Goal: Task Accomplishment & Management: Complete application form

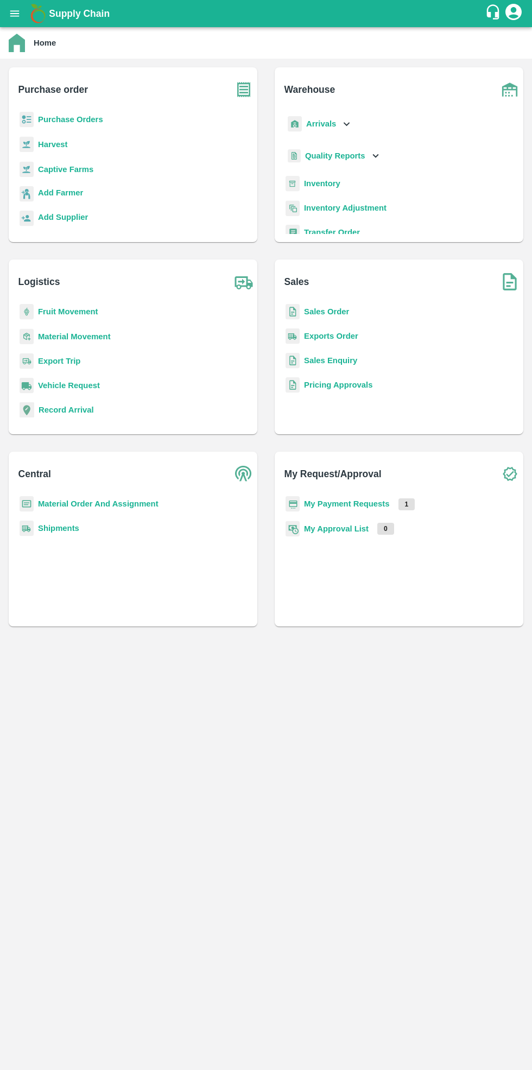
click at [78, 119] on b "Purchase Orders" at bounding box center [70, 119] width 65 height 9
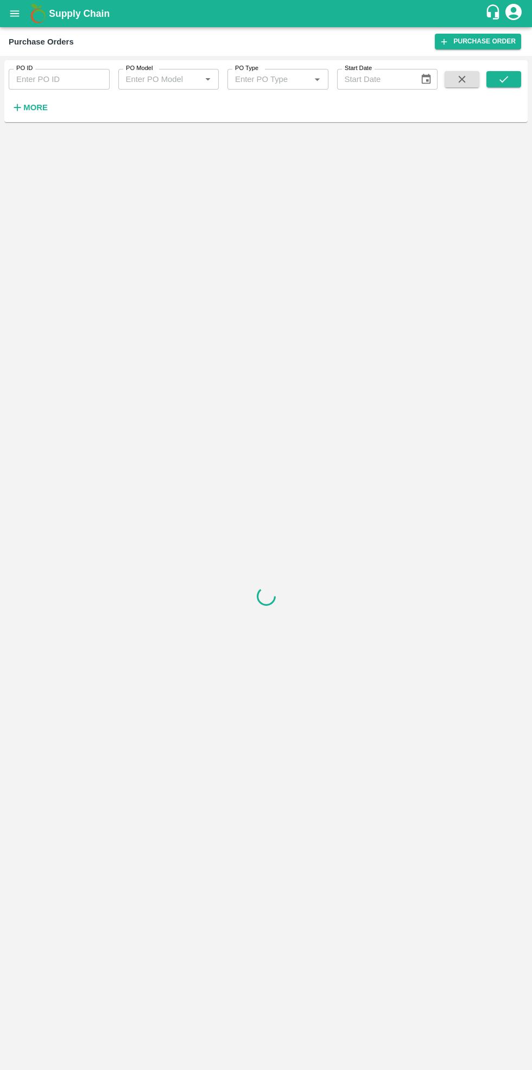
click at [475, 45] on link "Purchase Order" at bounding box center [478, 42] width 86 height 16
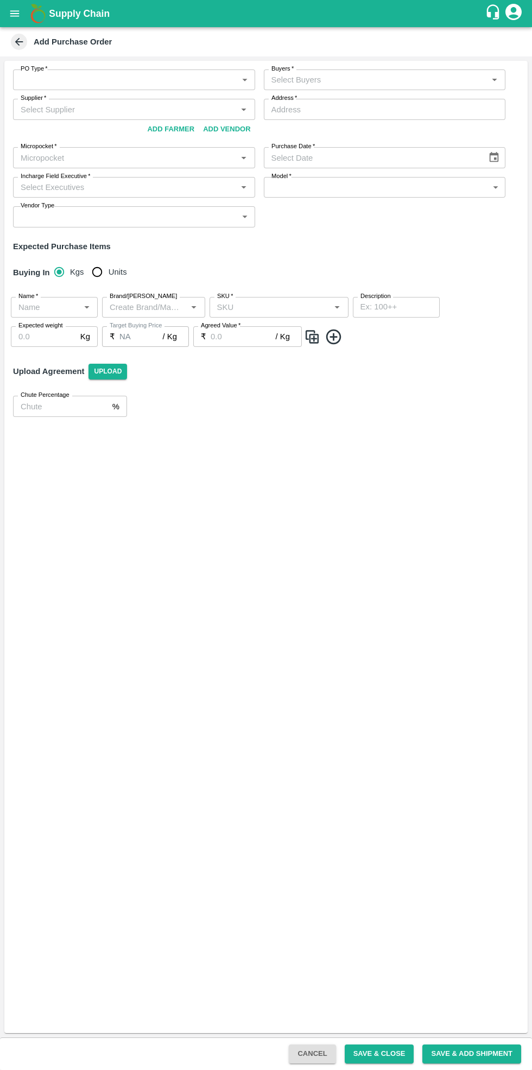
click at [98, 84] on body "Supply Chain Add Purchase Order PO Type   * ​ PO Type Buyers   * Buyers   * Sup…" at bounding box center [266, 535] width 532 height 1070
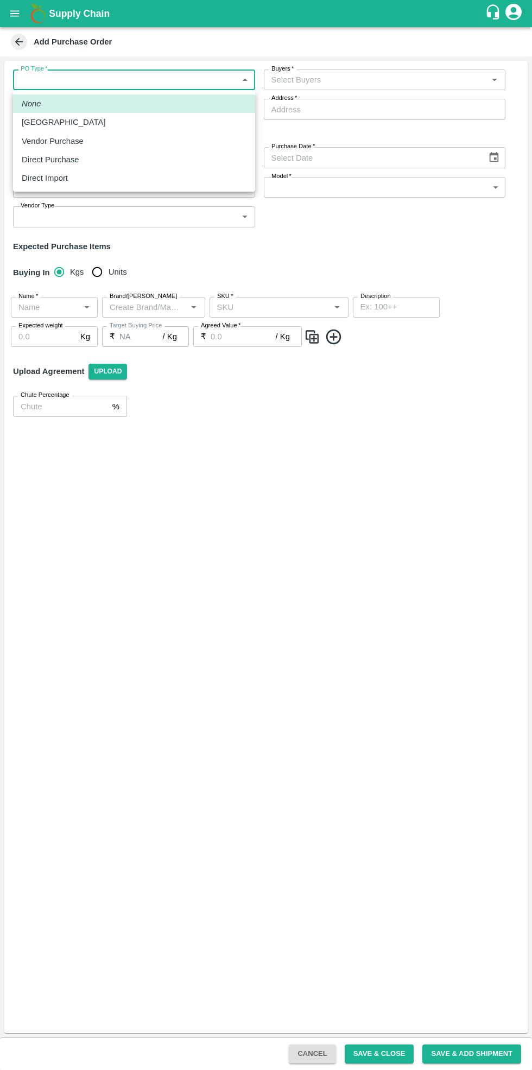
click at [68, 141] on p "Vendor Purchase" at bounding box center [53, 141] width 62 height 12
type input "2"
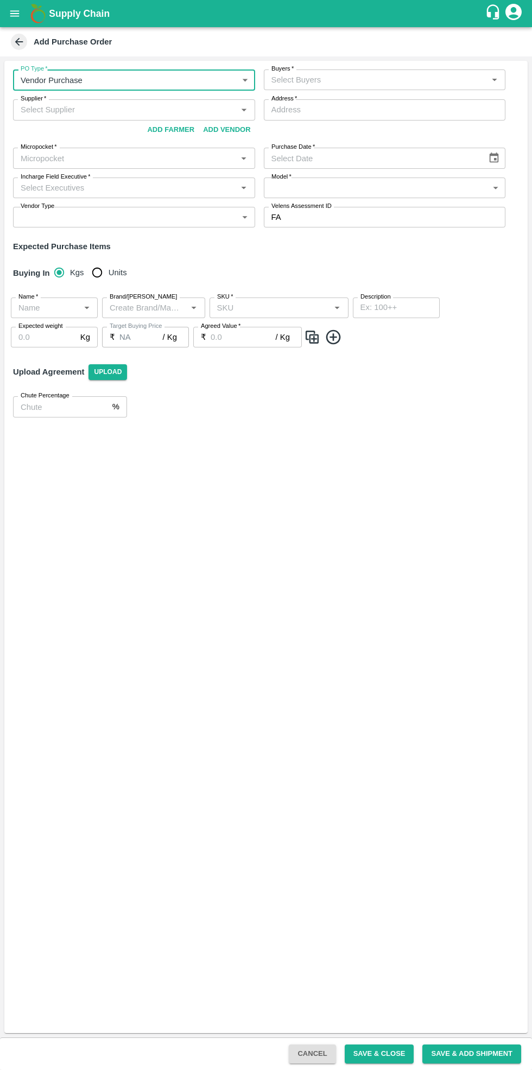
click at [361, 78] on input "Buyers   *" at bounding box center [376, 80] width 218 height 14
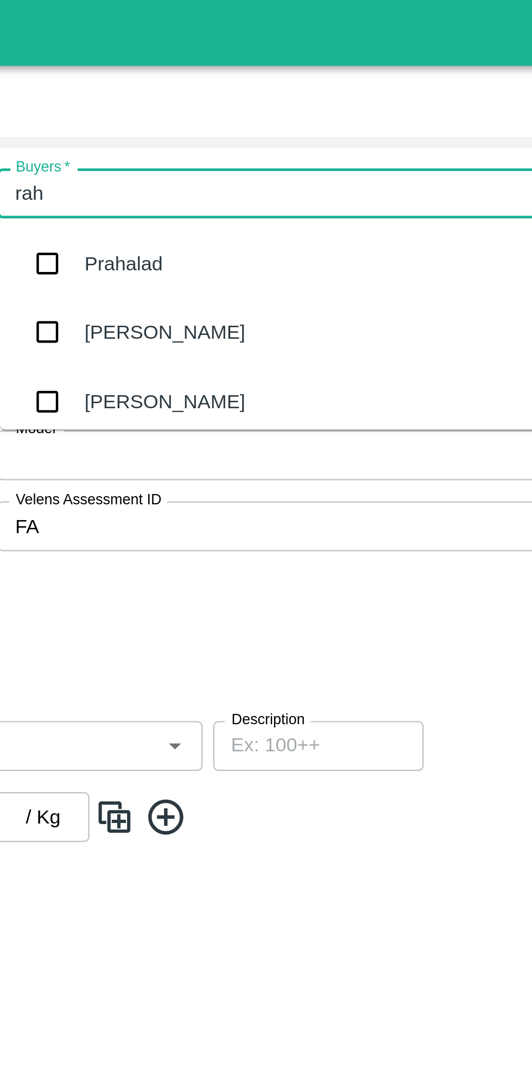
type input "rahu"
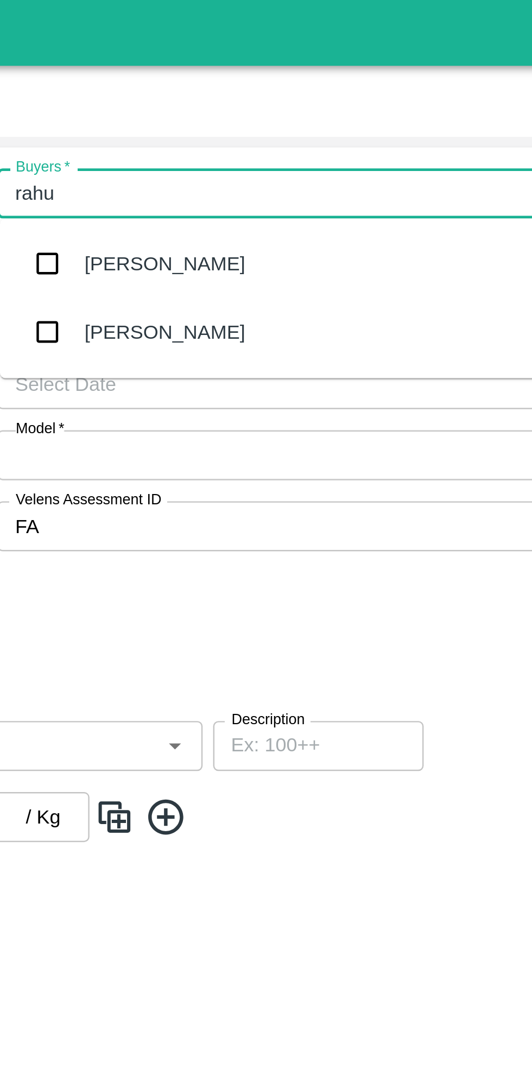
click at [344, 134] on div "RAHUL NANGARE" at bounding box center [333, 137] width 66 height 12
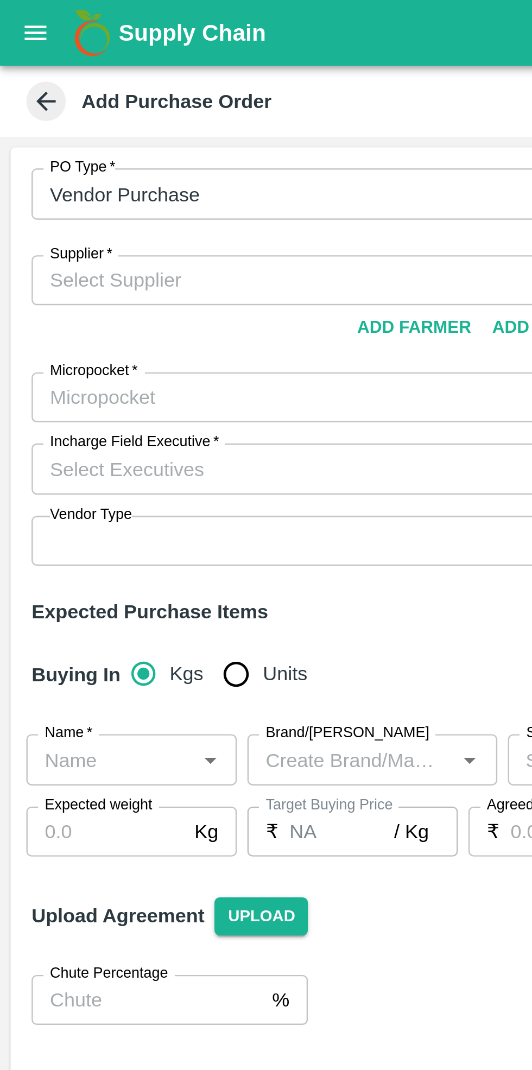
click at [79, 115] on input "Supplier   *" at bounding box center [125, 116] width 218 height 14
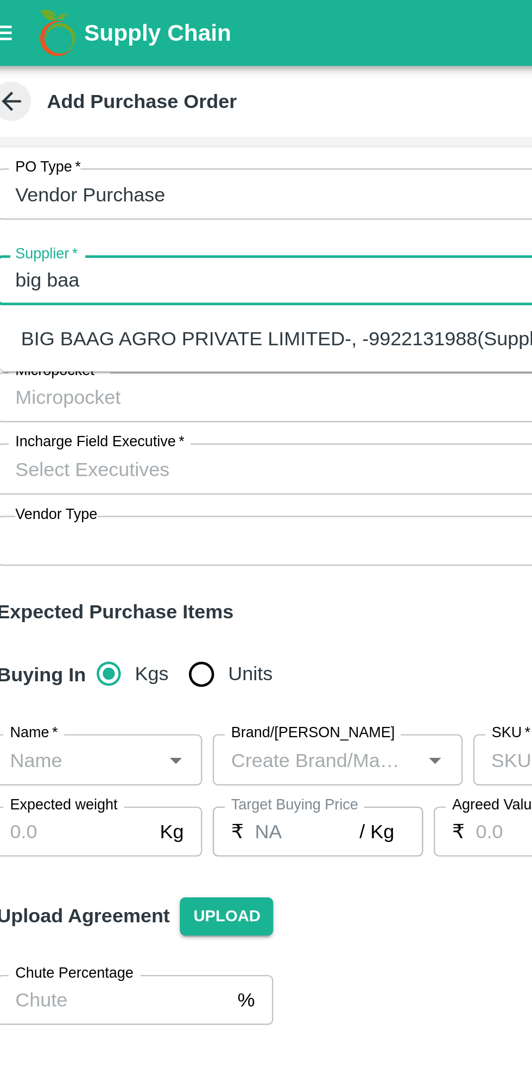
click at [96, 143] on div "BIG BAAG AGRO PRIVATE LIMITED-, -9922131988(Supplier)" at bounding box center [134, 140] width 223 height 12
type input "BIG BAAG AGRO PRIVATE LIMITED-, -9922131988(Supplier)"
type input ", , ,"
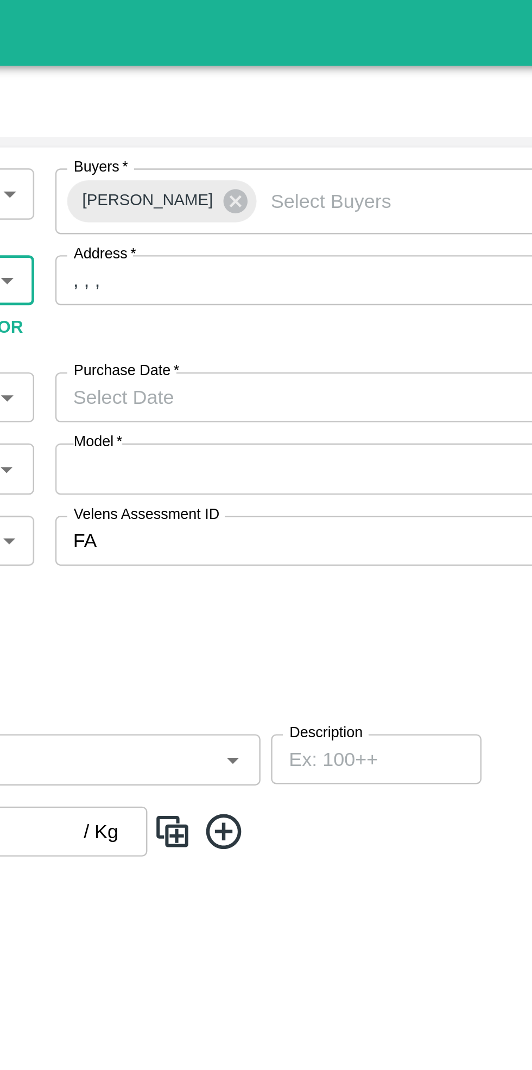
type input "BIG BAAG AGRO PRIVATE LIMITED-, -9922131988(Supplier)"
click at [333, 115] on input ", , ," at bounding box center [385, 115] width 242 height 21
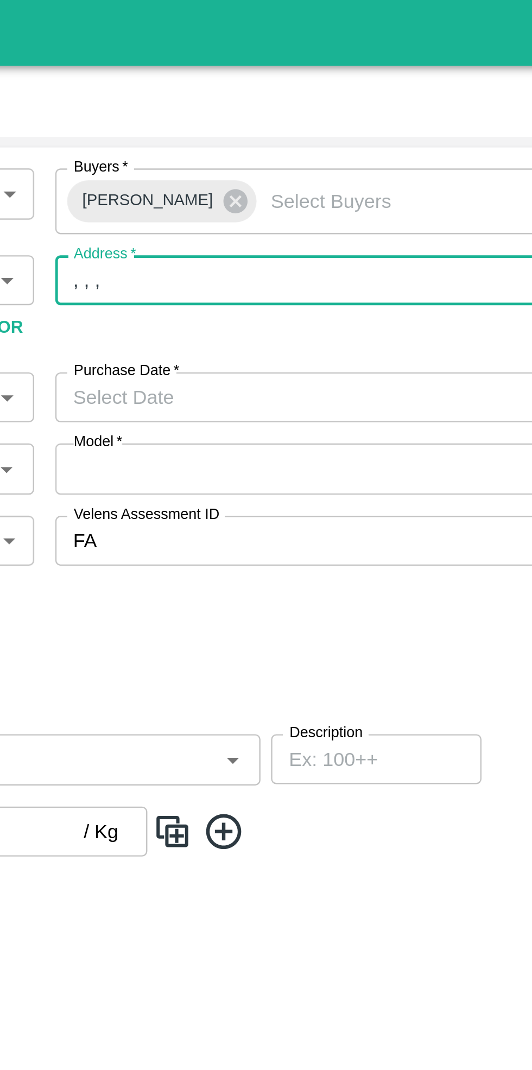
type input ", , , Maharashtra"
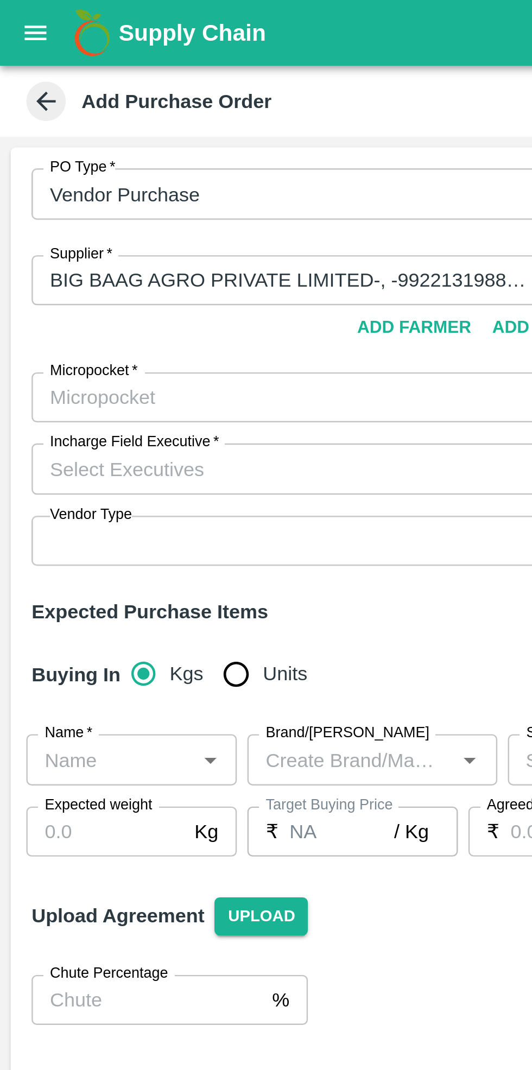
click at [69, 161] on input "Micropocket   *" at bounding box center [125, 164] width 218 height 14
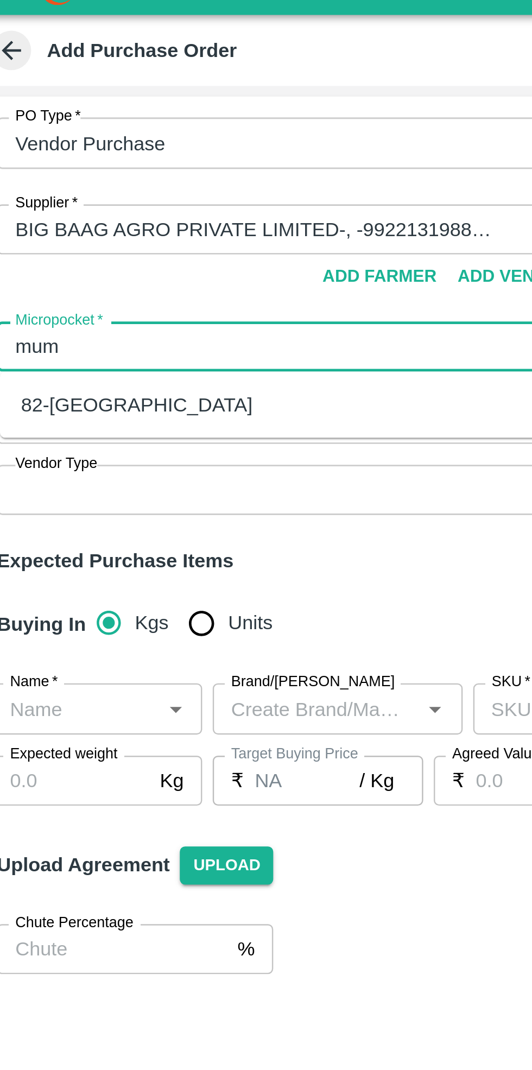
click at [53, 182] on div "82-Mumbai" at bounding box center [71, 188] width 96 height 12
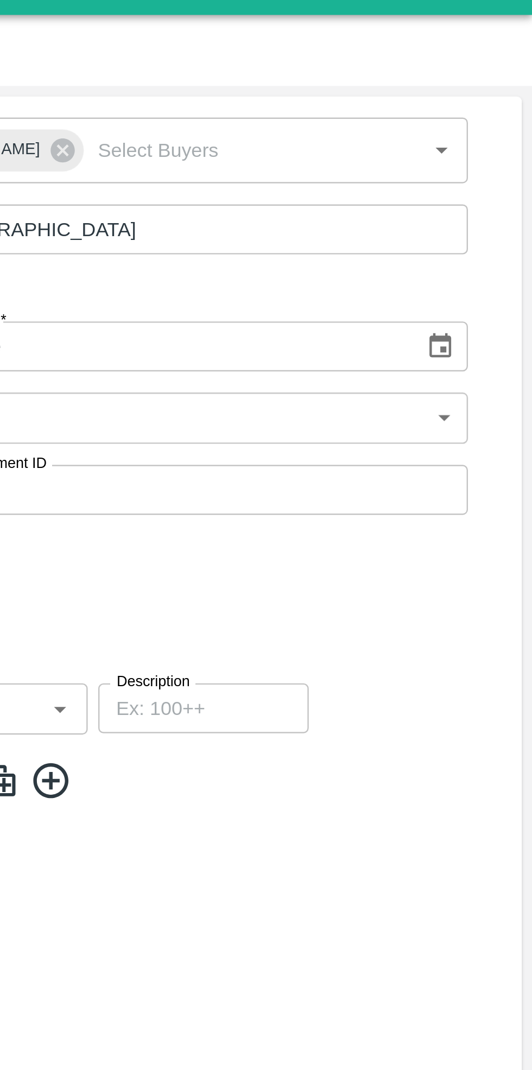
type input "82-Mumbai"
click at [497, 165] on icon "Choose date" at bounding box center [494, 164] width 12 height 12
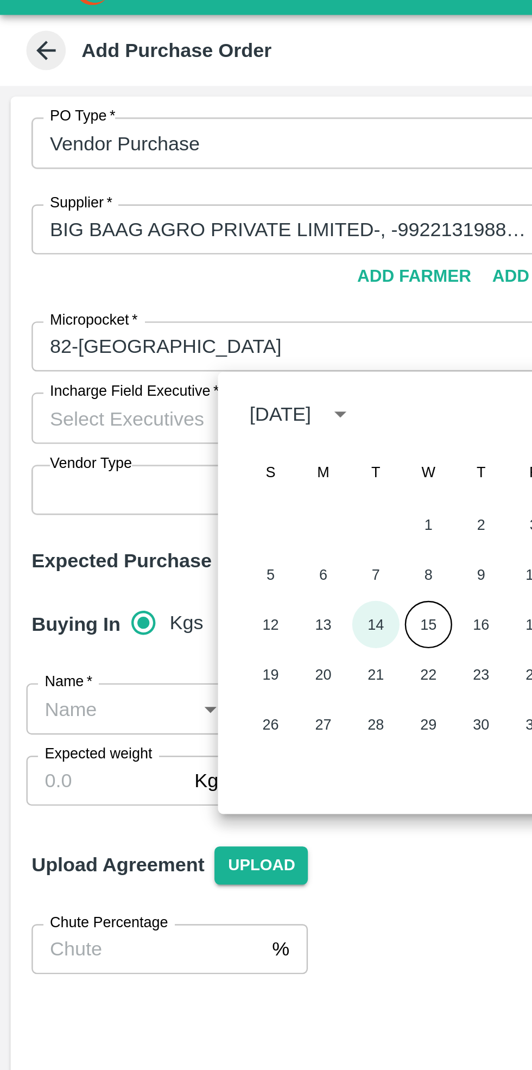
click at [150, 276] on button "14" at bounding box center [155, 279] width 20 height 20
type input "14/10/2025"
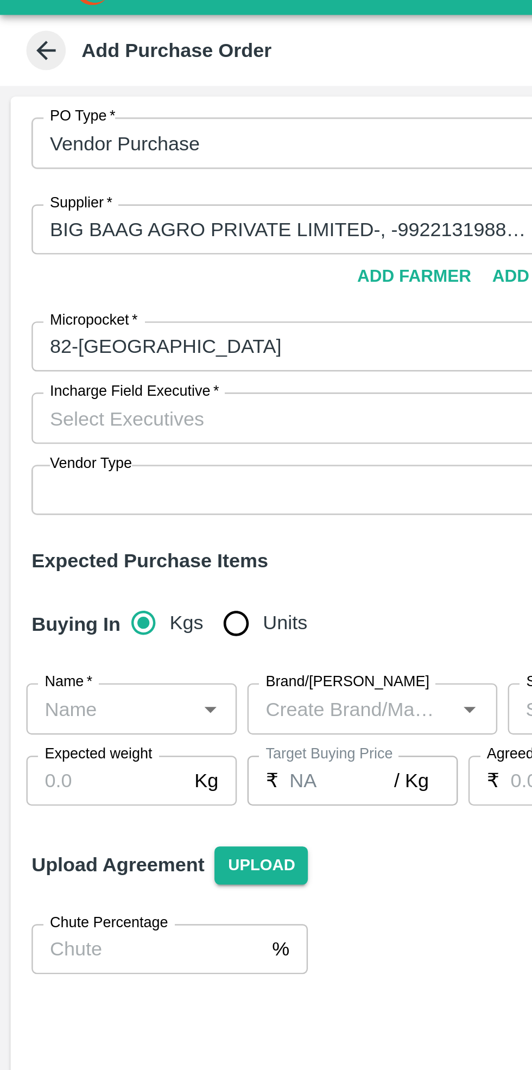
click at [59, 184] on label "Incharge Field Executive   *" at bounding box center [55, 182] width 69 height 9
click at [59, 186] on input "Incharge Field Executive   *" at bounding box center [125, 193] width 218 height 14
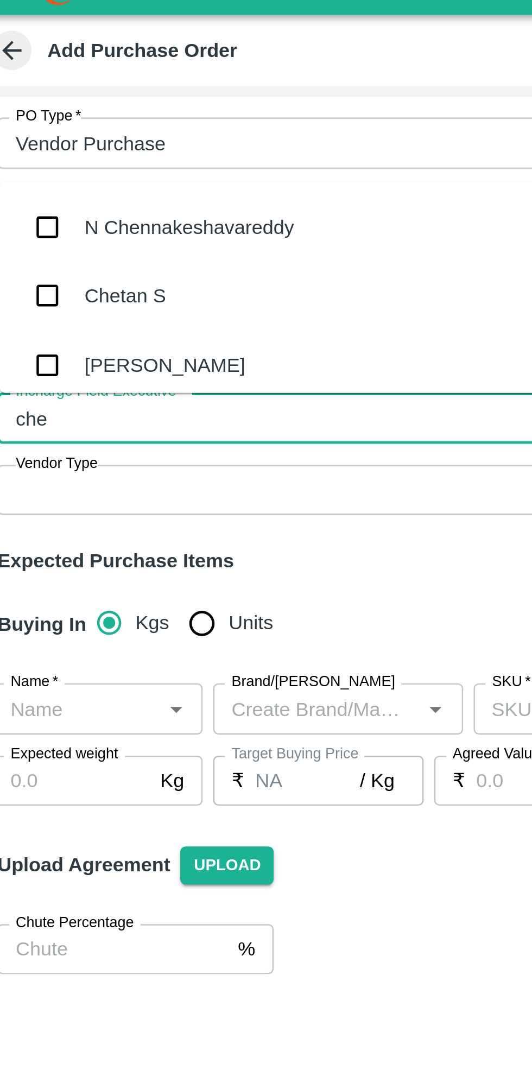
type input "chet"
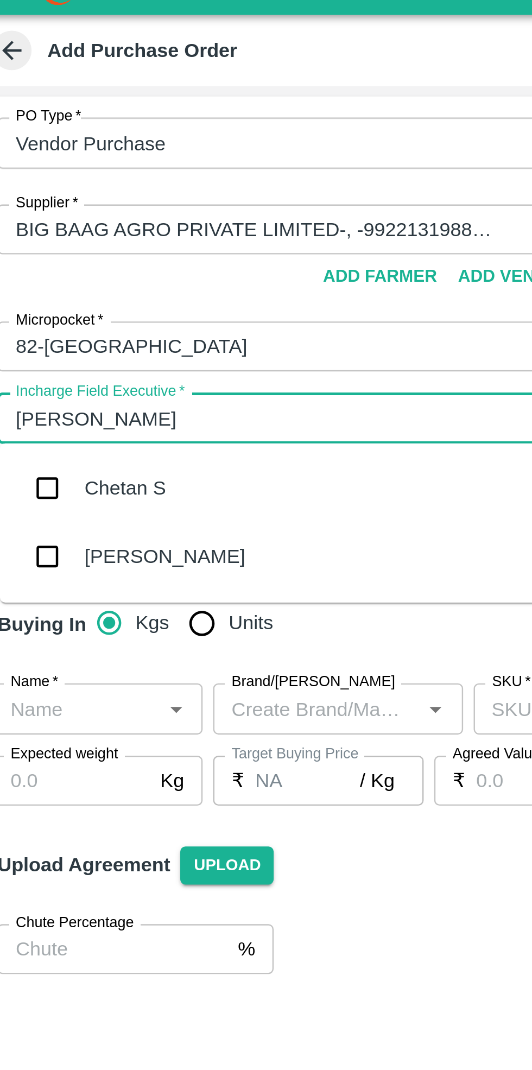
click at [72, 221] on div "Chetan S" at bounding box center [66, 223] width 34 height 12
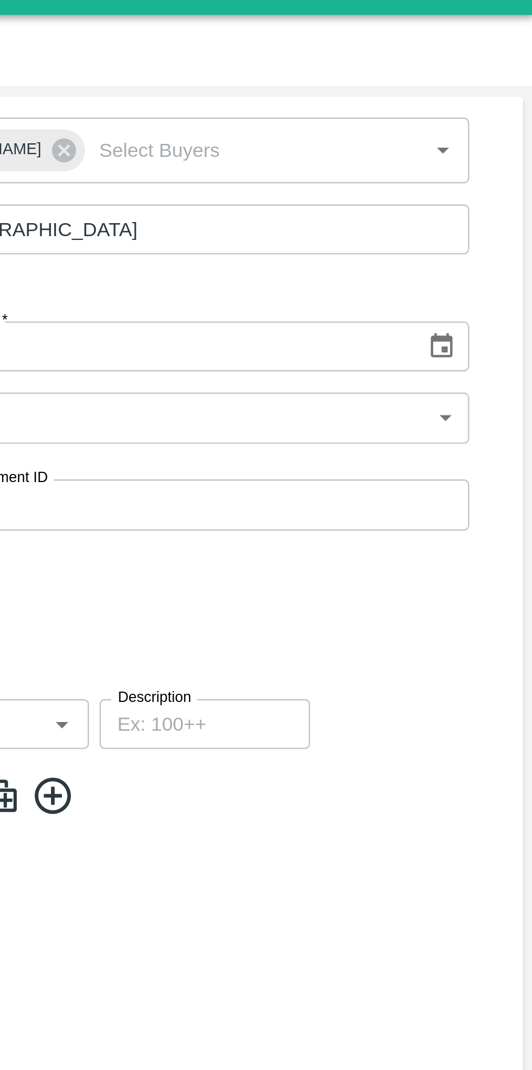
click at [429, 195] on body "Supply Chain Add Purchase Order PO Type   * Vendor Purchase 2 PO Type Buyers   …" at bounding box center [266, 535] width 532 height 1070
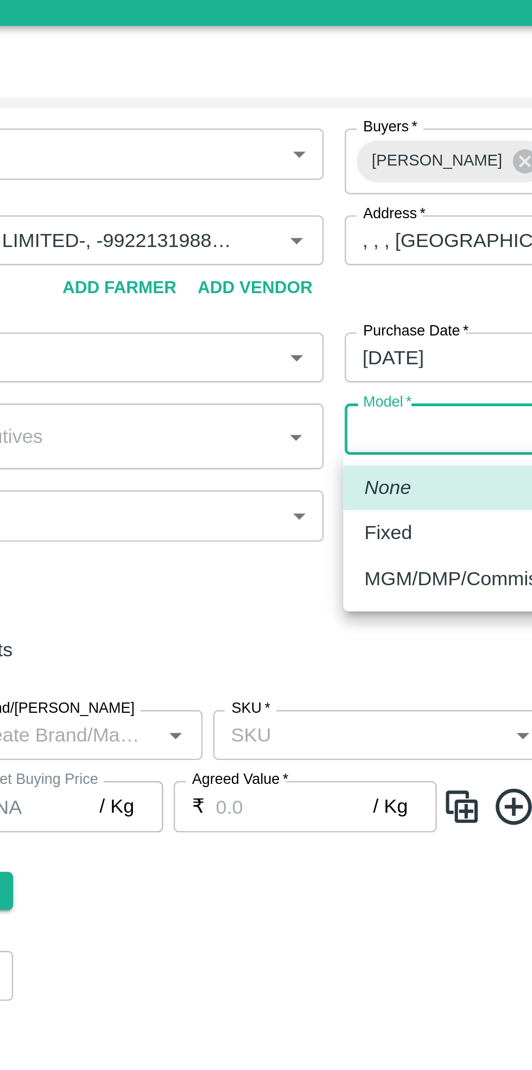
click at [285, 239] on p "Fixed" at bounding box center [282, 236] width 20 height 12
type input "Fixed"
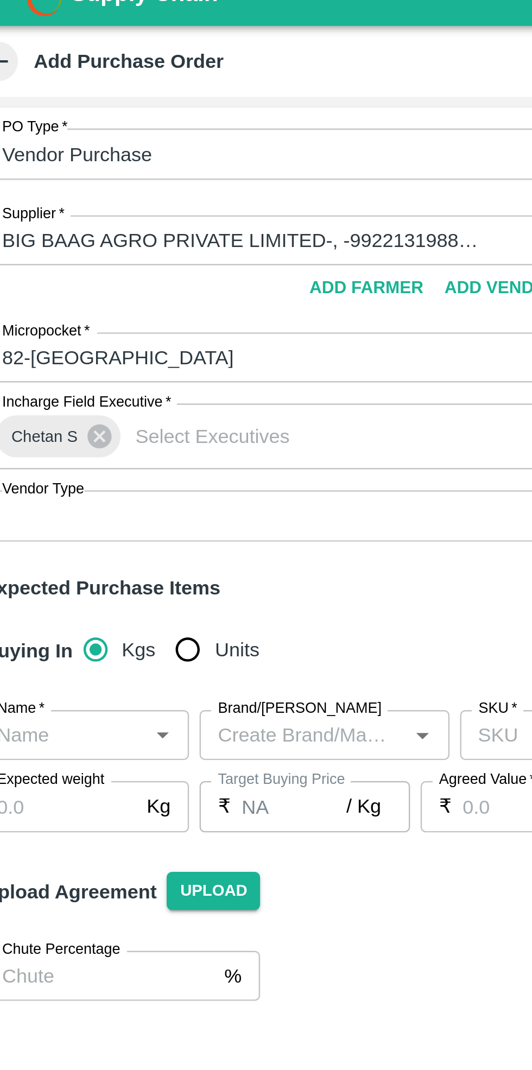
click at [91, 231] on body "Supply Chain Add Purchase Order PO Type   * Vendor Purchase 2 PO Type Buyers   …" at bounding box center [266, 535] width 532 height 1070
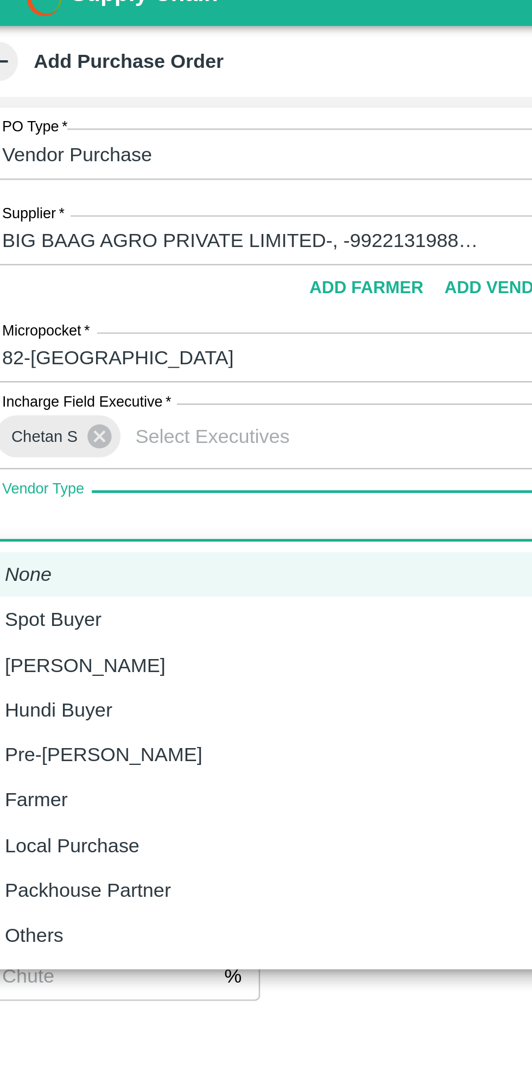
click at [184, 426] on div at bounding box center [266, 535] width 532 height 1070
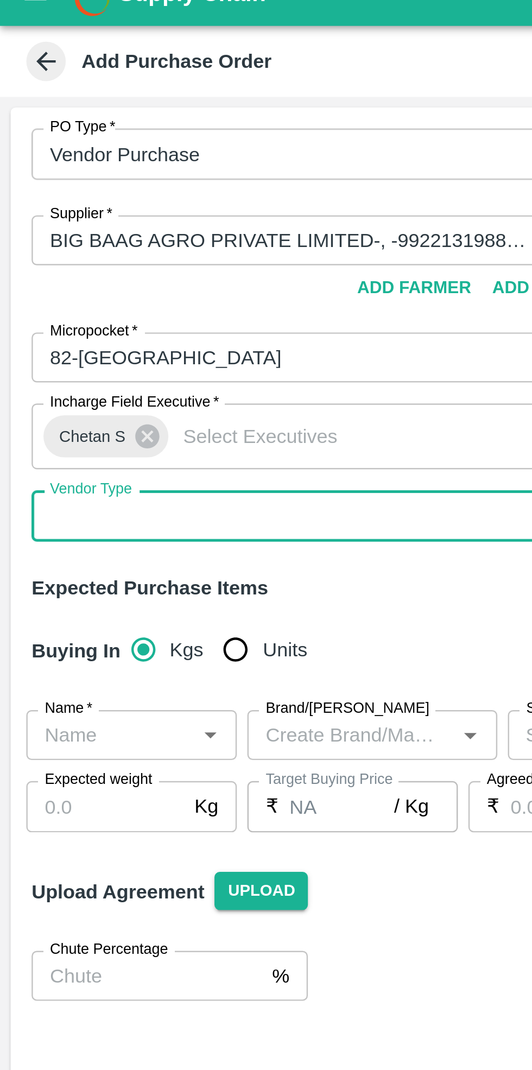
click at [92, 288] on input "Units" at bounding box center [97, 285] width 22 height 22
radio input "true"
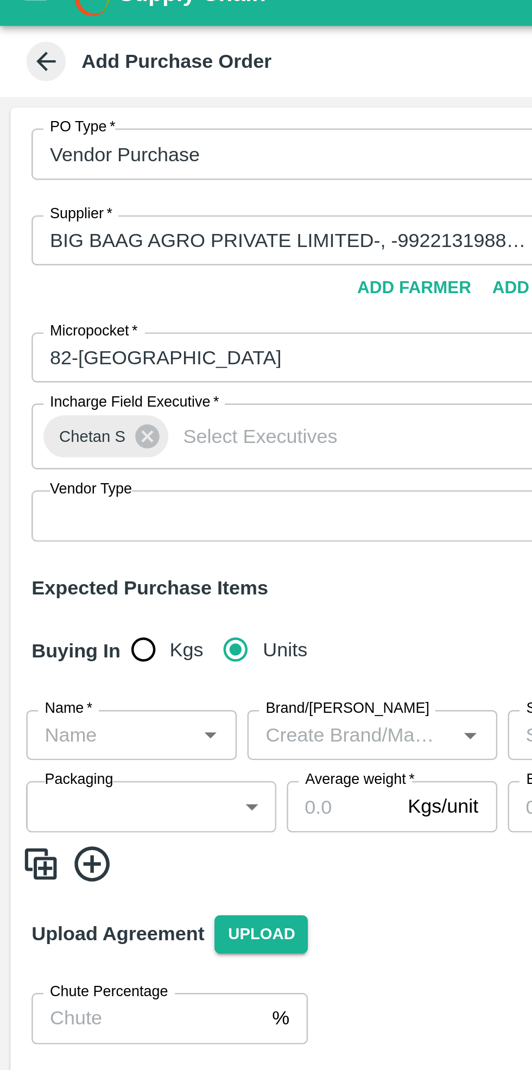
click at [54, 318] on input "Name   *" at bounding box center [45, 320] width 62 height 14
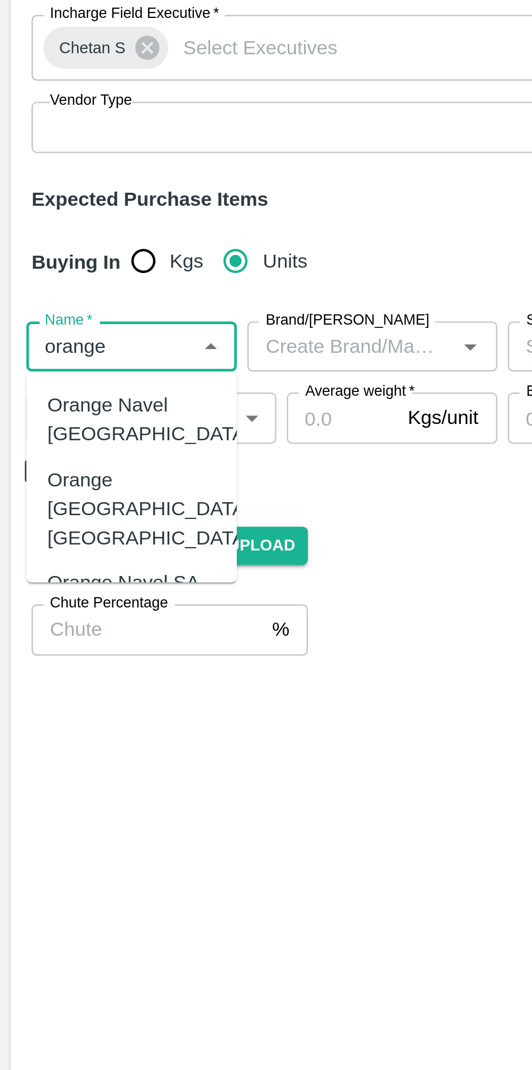
click at [70, 430] on div "Orange Valencia SA" at bounding box center [54, 442] width 69 height 24
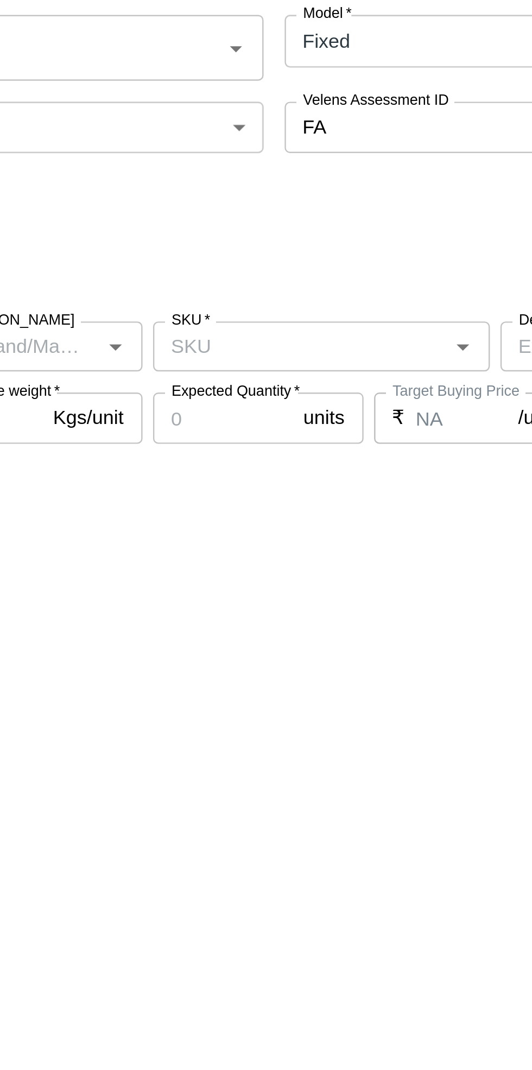
type input "Orange Valencia SA"
click at [287, 319] on input "SKU   *" at bounding box center [270, 320] width 115 height 14
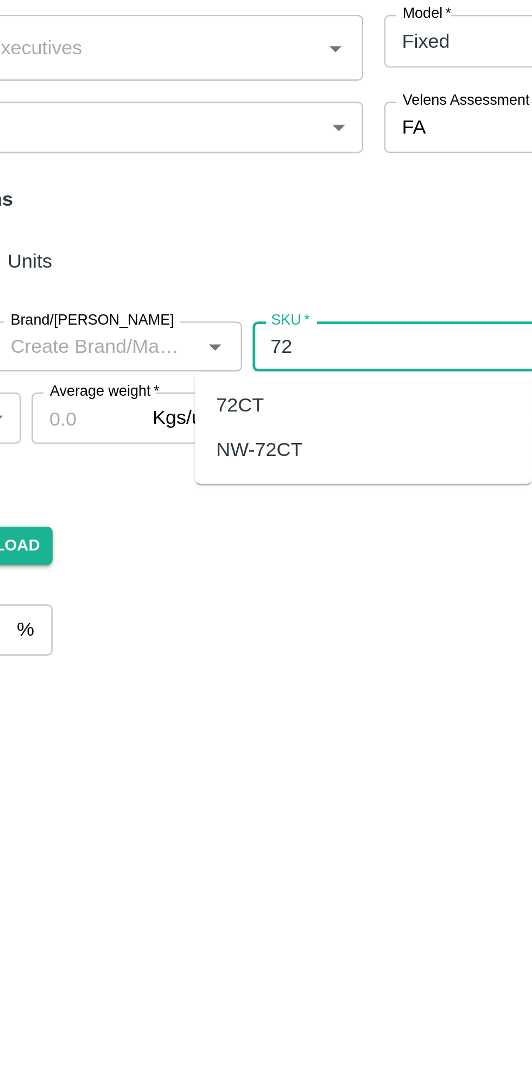
click at [210, 340] on div "72CT" at bounding box center [204, 344] width 20 height 12
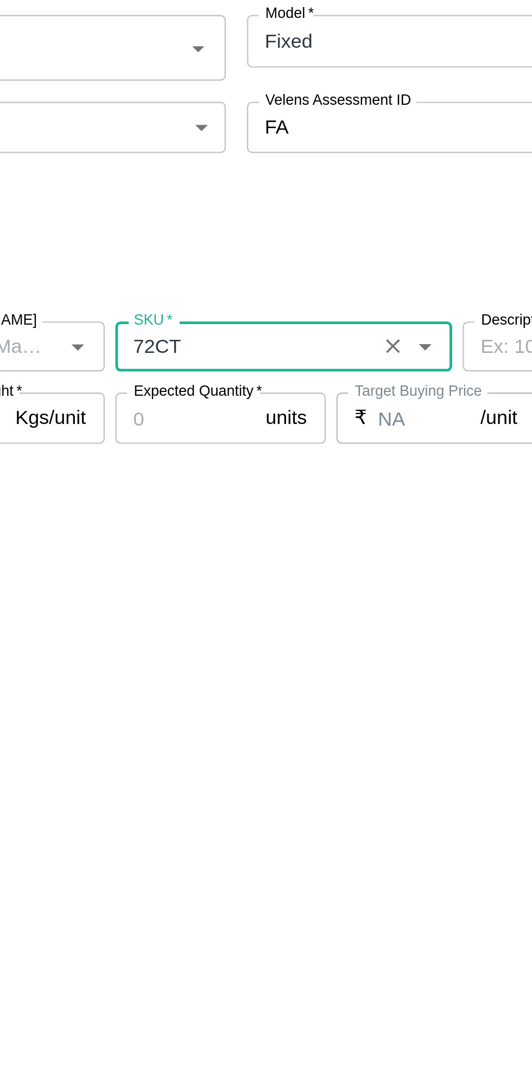
type input "72CT"
